Goal: Task Accomplishment & Management: Manage account settings

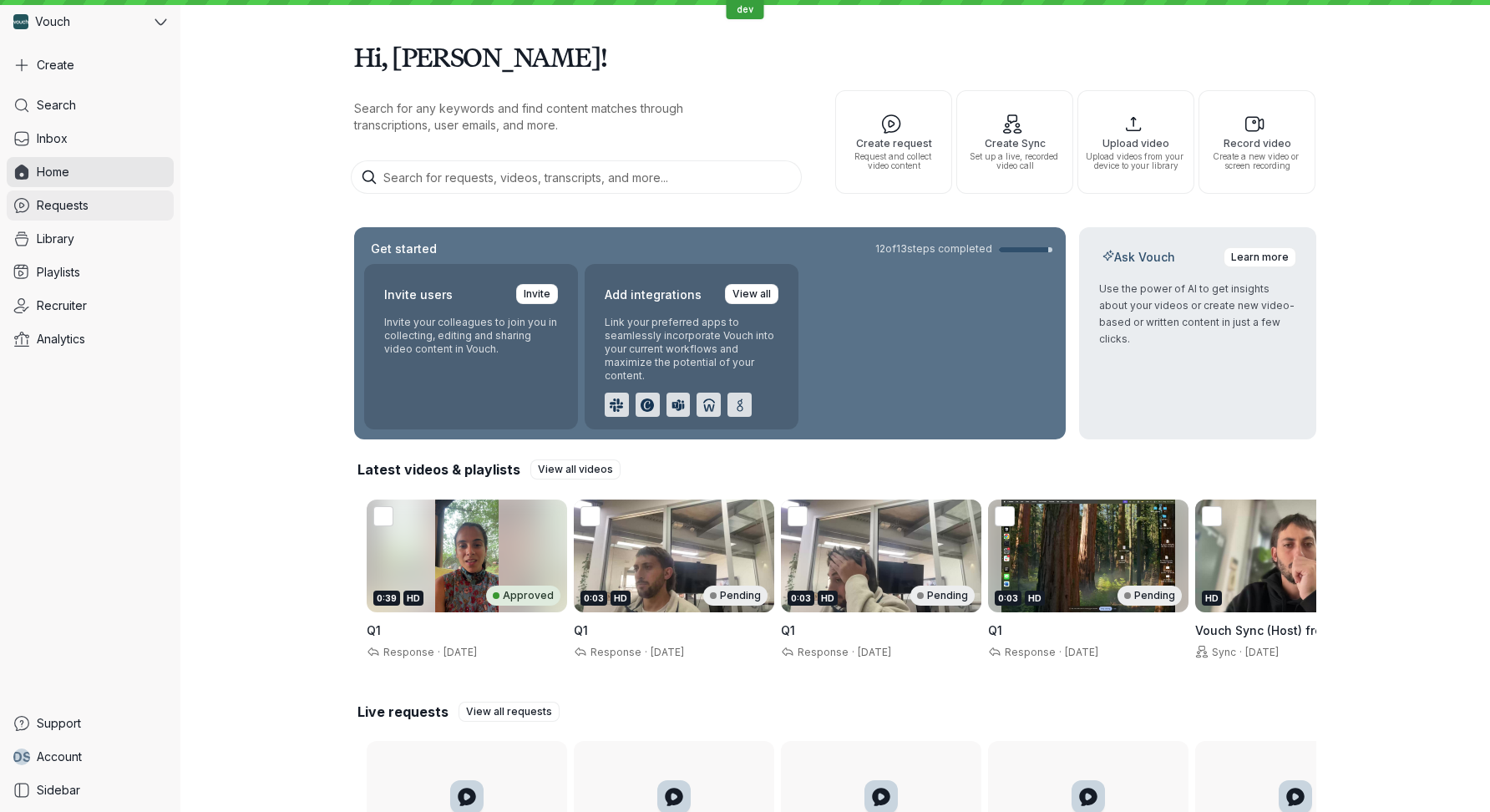
click at [88, 205] on span "Requests" at bounding box center [62, 205] width 51 height 17
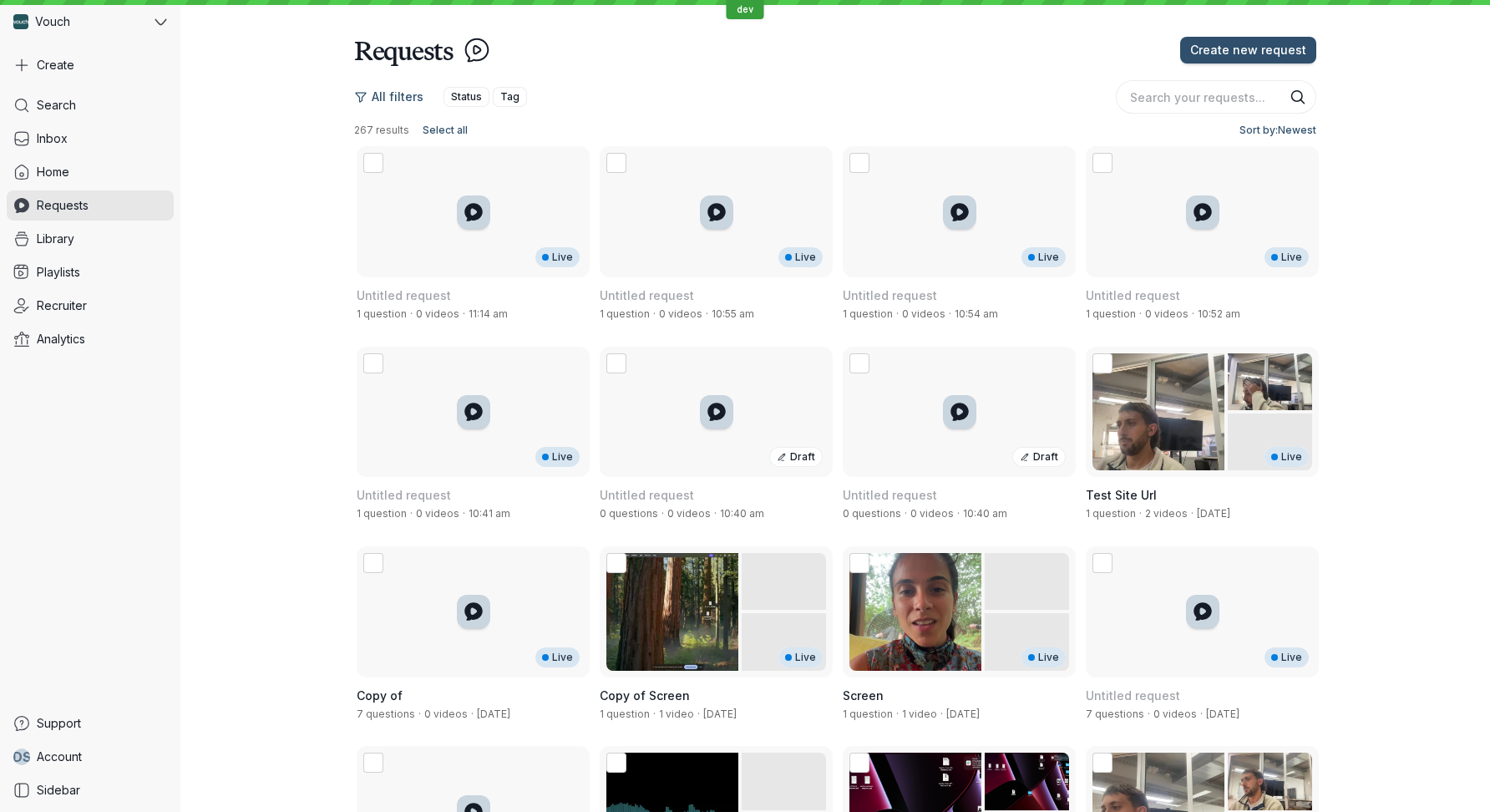
click at [315, 390] on div "All filters Status Tag 267 results Select all Sort by: Newest Live Untitled req…" at bounding box center [834, 807] width 1309 height 1480
